Goal: Task Accomplishment & Management: Manage account settings

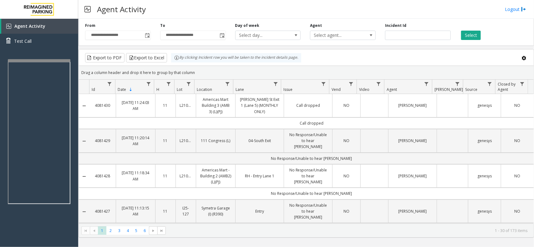
click at [38, 59] on div at bounding box center [39, 60] width 63 height 3
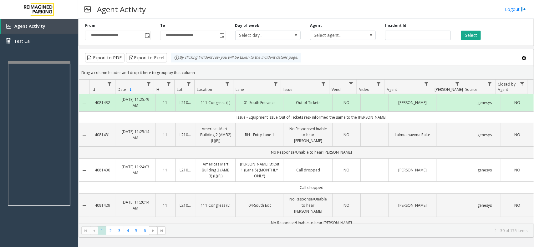
click at [55, 63] on div at bounding box center [39, 62] width 63 height 3
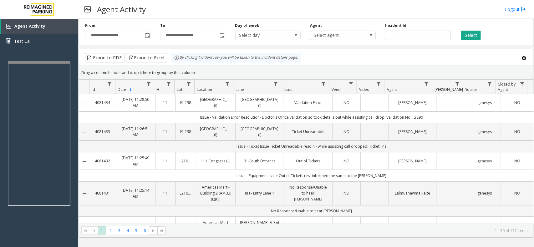
click at [334, 9] on div "Agent Activity Logout" at bounding box center [306, 9] width 456 height 19
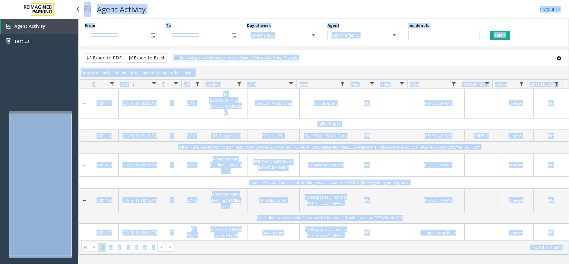
drag, startPoint x: 51, startPoint y: 113, endPoint x: 52, endPoint y: 74, distance: 38.5
click at [52, 74] on app-root "**********" at bounding box center [284, 132] width 569 height 264
click at [45, 98] on div "Agent Activity Test Call" at bounding box center [39, 151] width 78 height 264
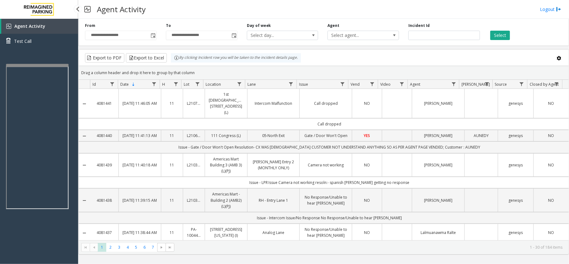
click at [45, 58] on app-root "**********" at bounding box center [284, 132] width 569 height 264
click at [49, 74] on div at bounding box center [38, 73] width 63 height 3
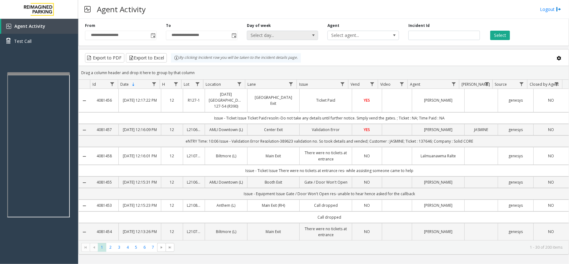
click at [290, 37] on span "Select day..." at bounding box center [275, 35] width 57 height 9
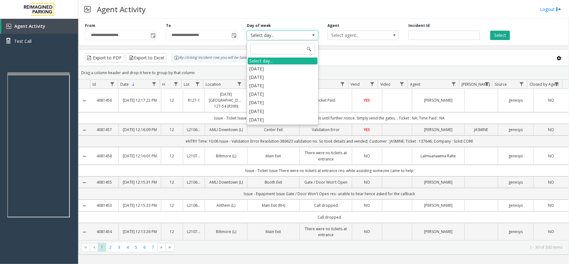
click at [306, 14] on div "Agent Activity Logout" at bounding box center [323, 9] width 491 height 19
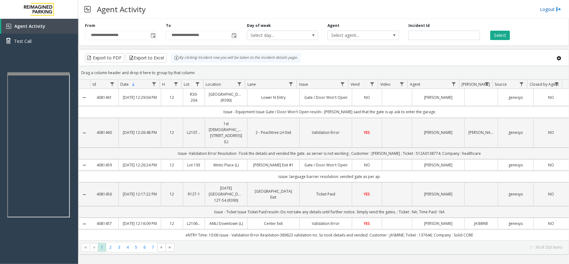
click at [544, 8] on link "Logout" at bounding box center [550, 9] width 21 height 7
